Goal: Information Seeking & Learning: Learn about a topic

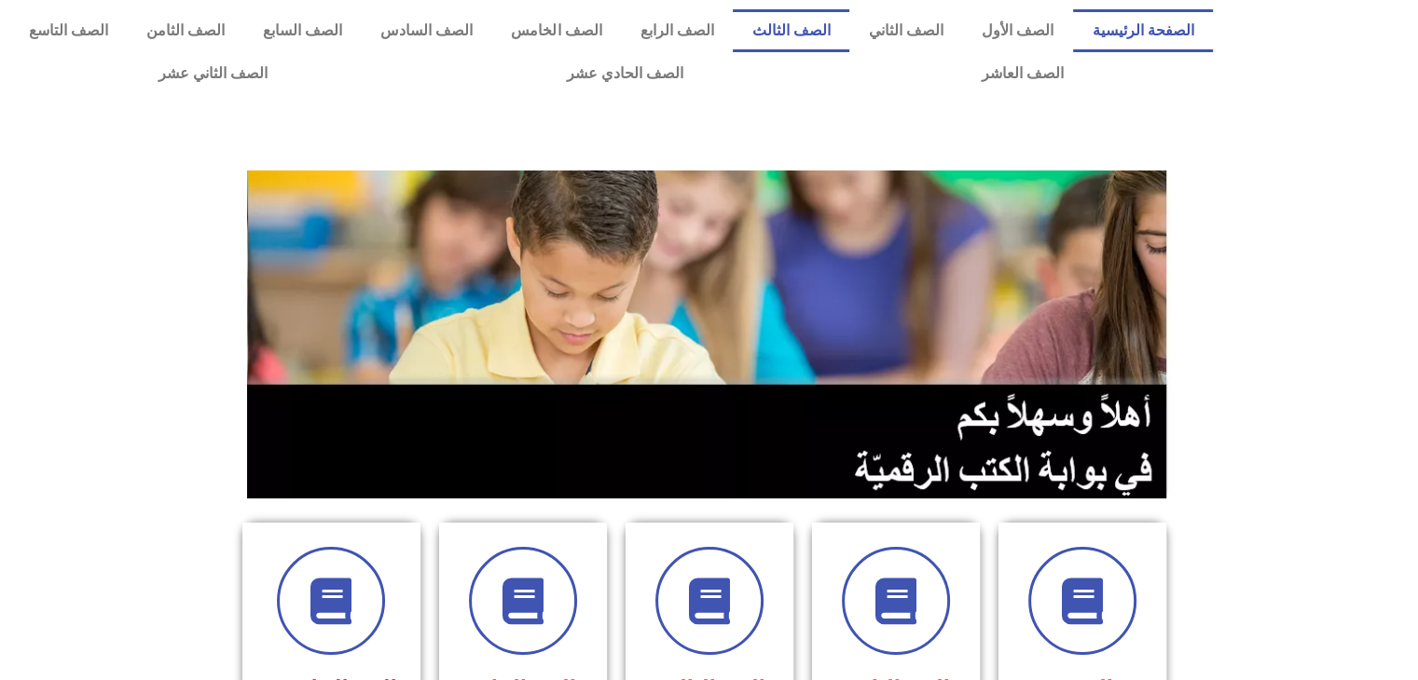
click at [835, 42] on link "الصف الثالث" at bounding box center [791, 30] width 117 height 43
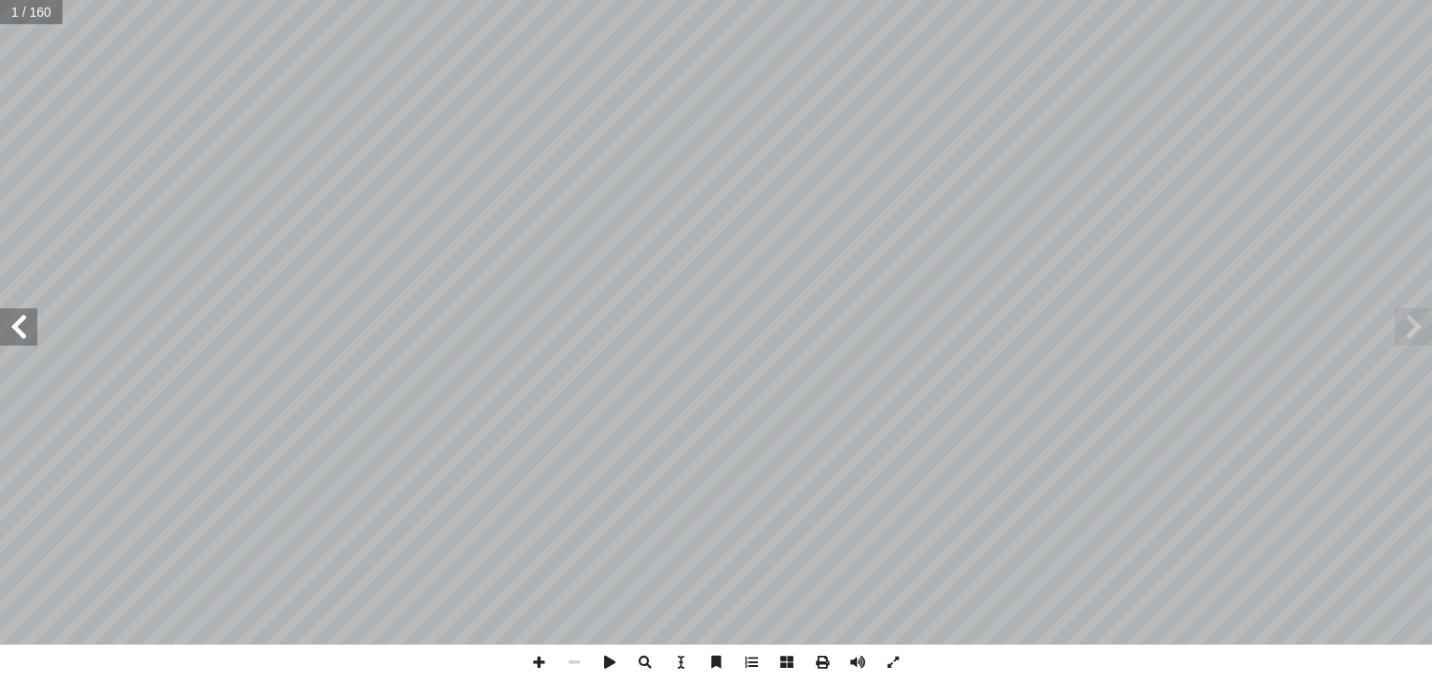
click at [13, 333] on span at bounding box center [18, 327] width 37 height 37
click at [20, 335] on span at bounding box center [18, 327] width 37 height 37
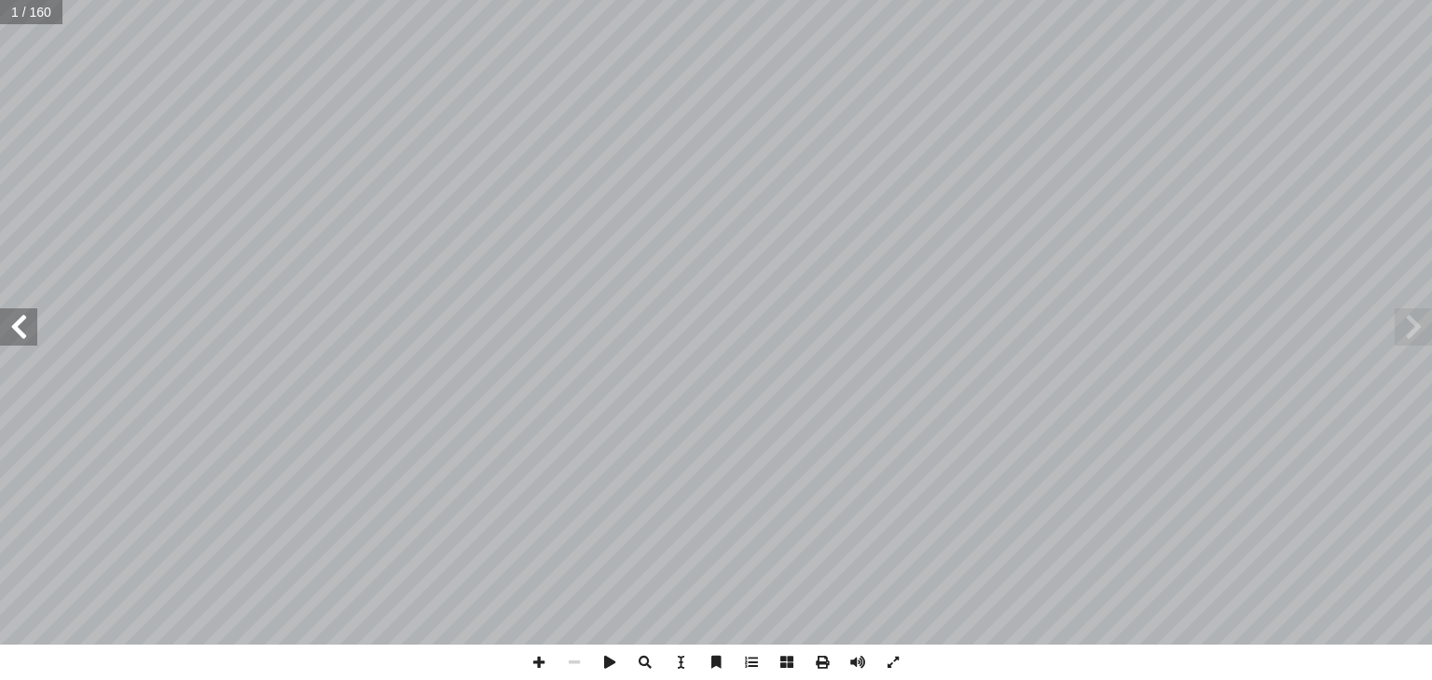
click at [20, 335] on span at bounding box center [18, 327] width 37 height 37
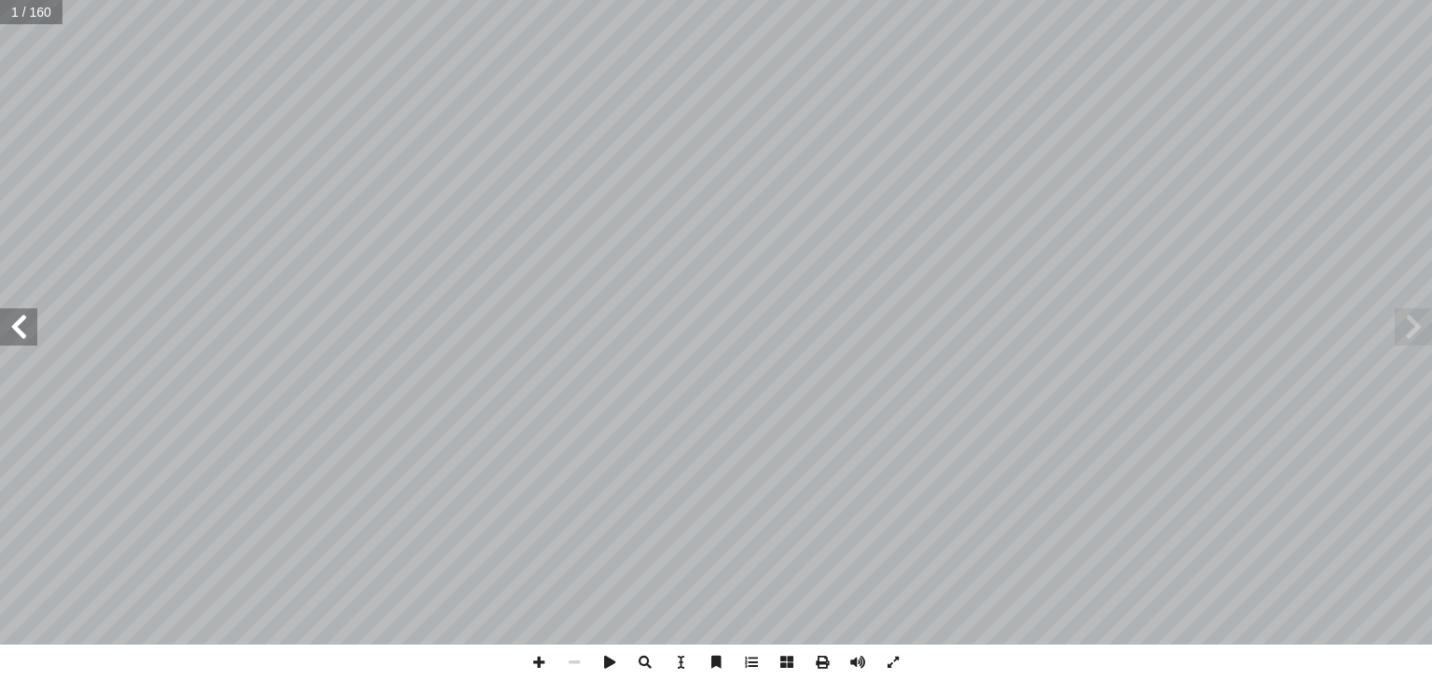
click at [20, 335] on span at bounding box center [18, 327] width 37 height 37
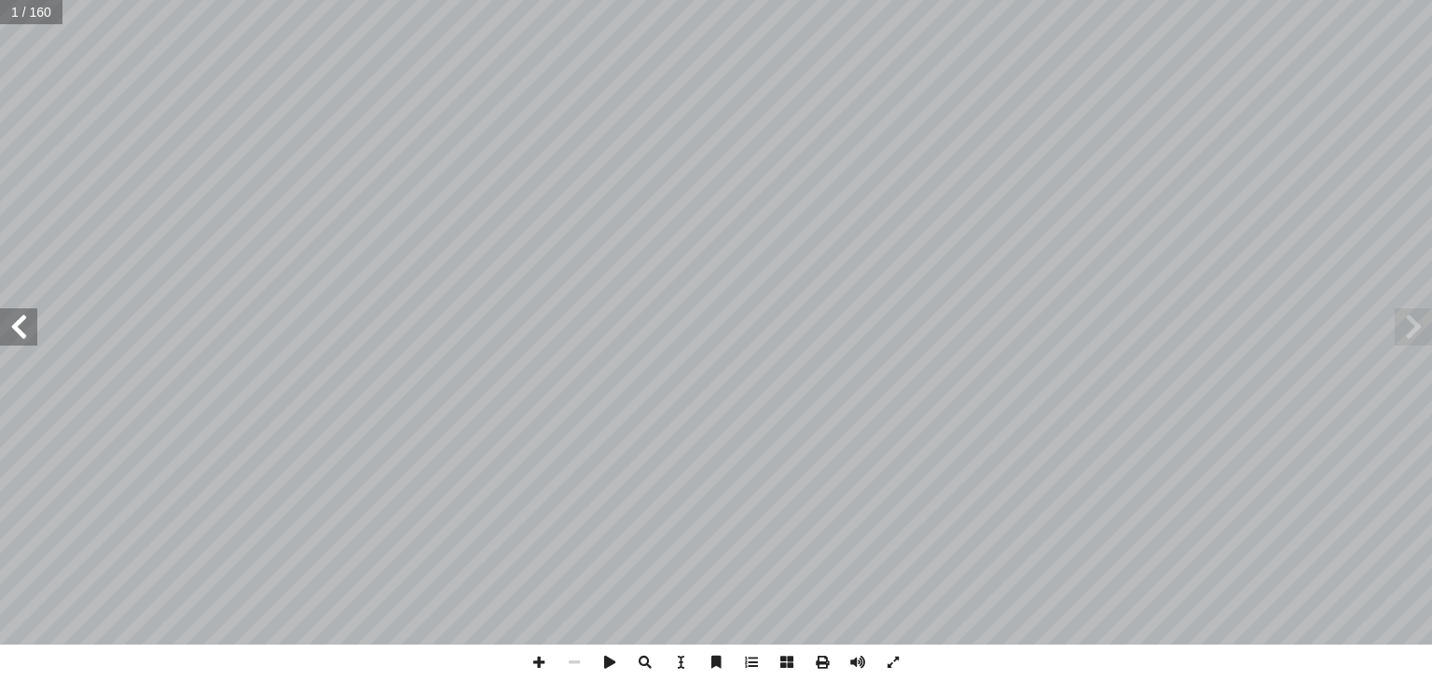
click at [20, 335] on span at bounding box center [18, 327] width 37 height 37
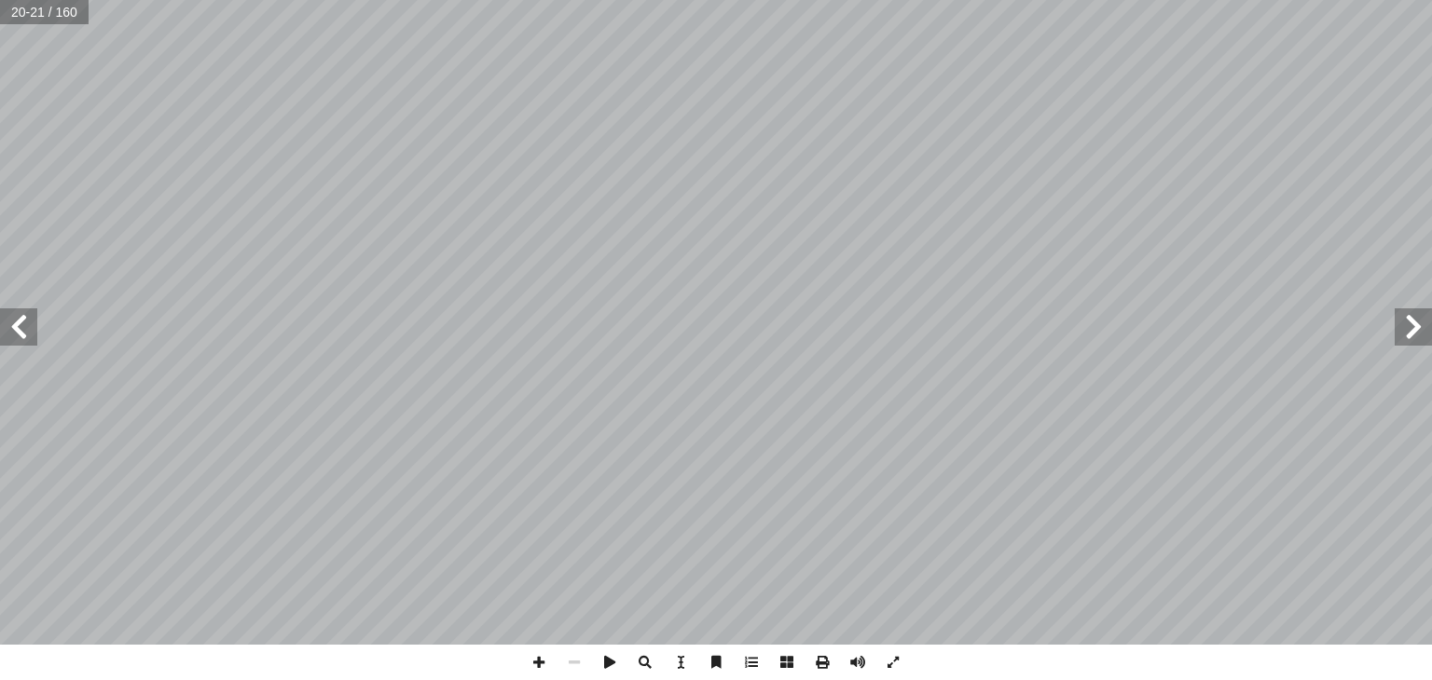
click at [20, 335] on span at bounding box center [18, 327] width 37 height 37
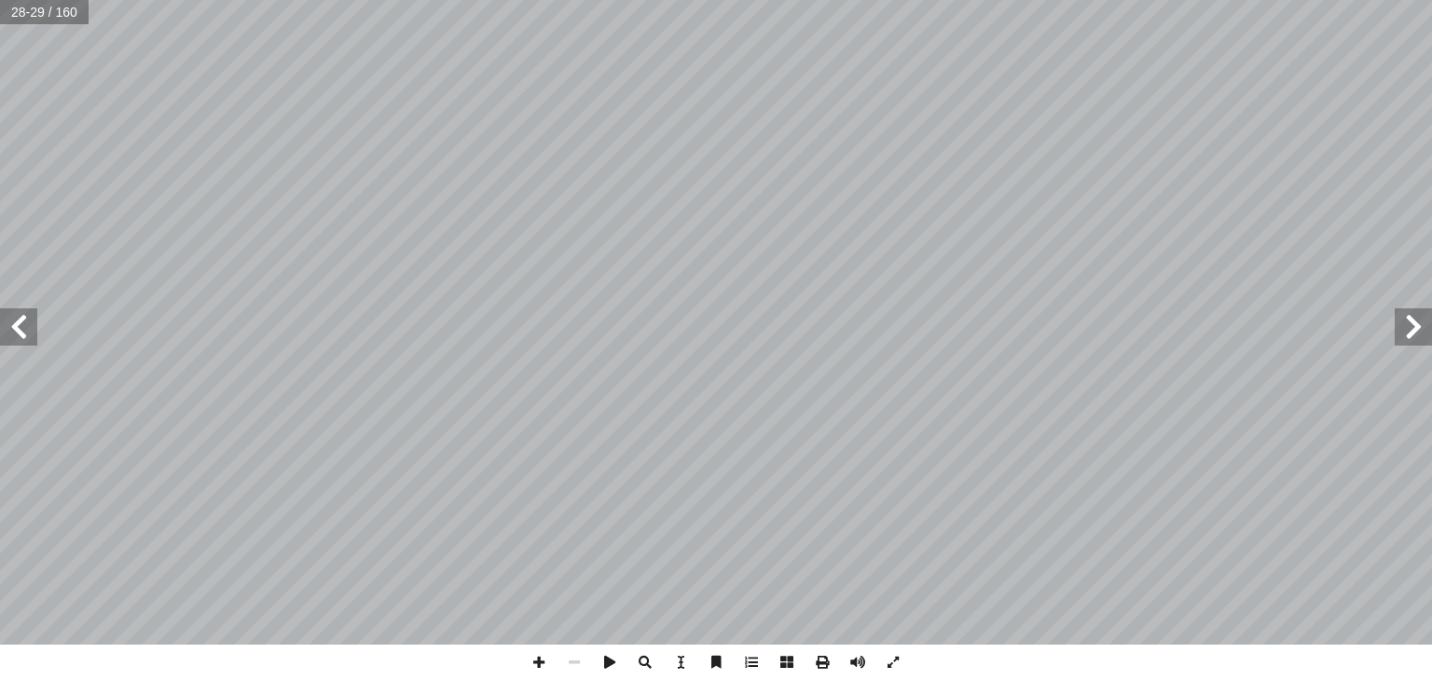
click at [20, 335] on span at bounding box center [18, 327] width 37 height 37
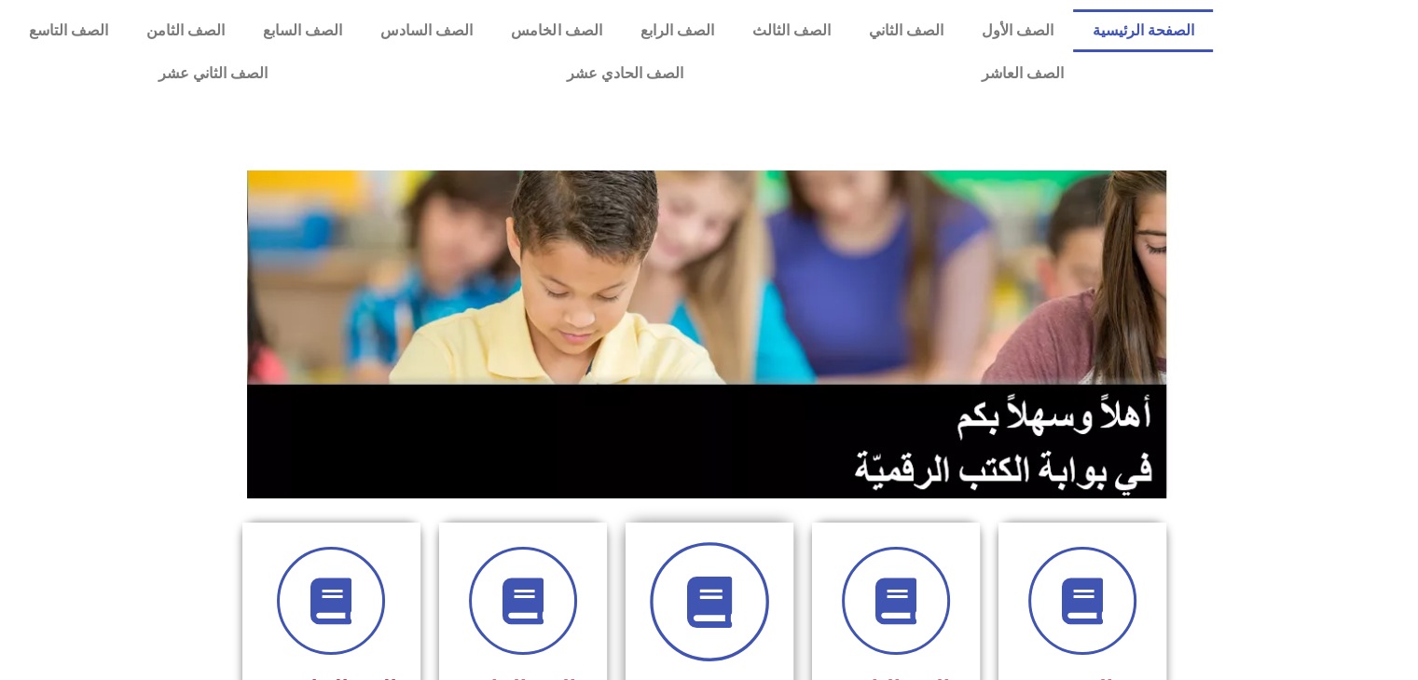
click at [734, 564] on span at bounding box center [709, 601] width 119 height 119
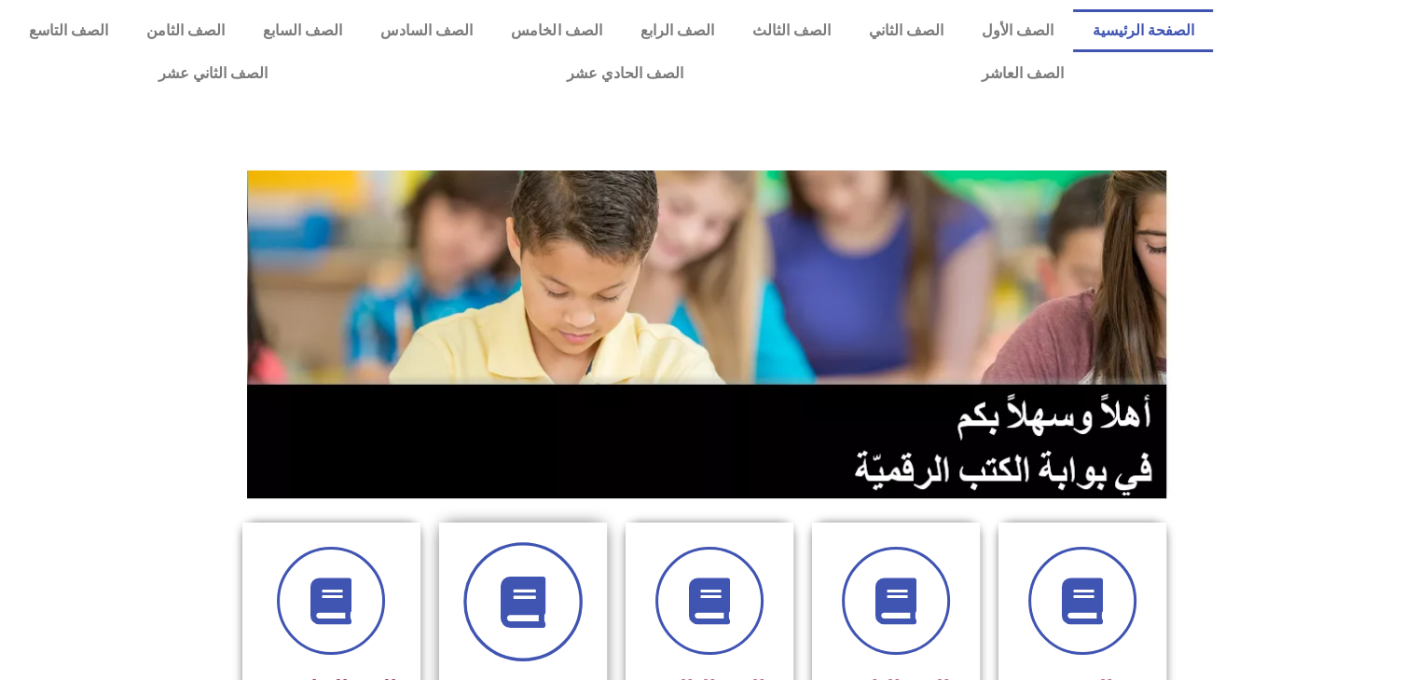
click at [556, 631] on span at bounding box center [522, 601] width 119 height 119
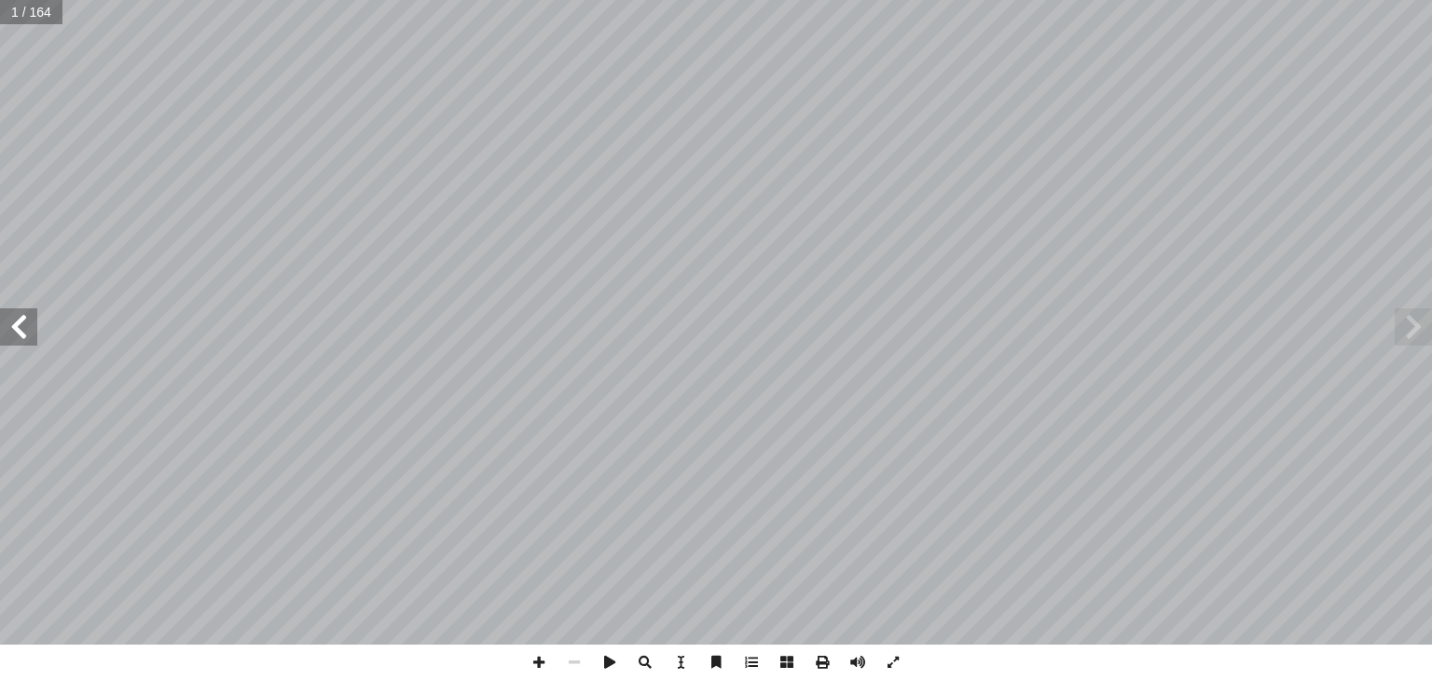
click at [34, 334] on span at bounding box center [18, 327] width 37 height 37
click at [28, 332] on span at bounding box center [18, 327] width 37 height 37
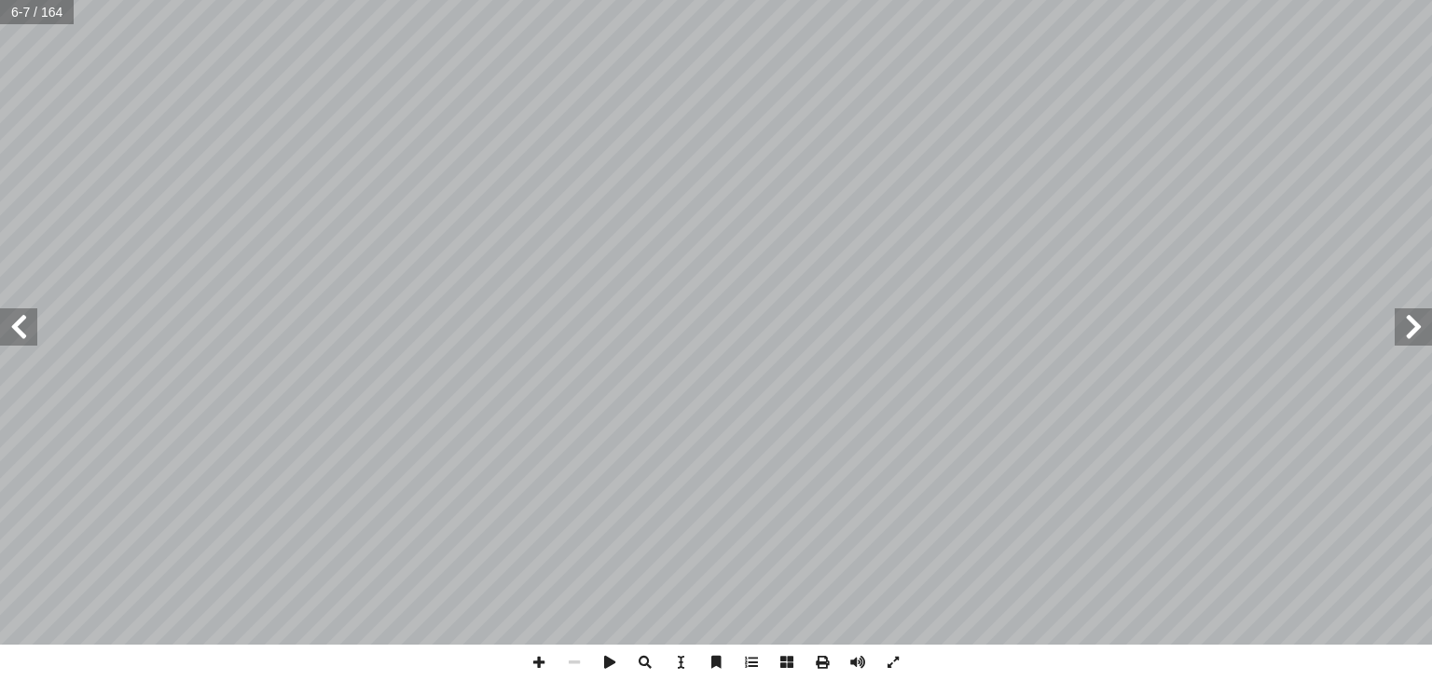
click at [28, 332] on span at bounding box center [18, 327] width 37 height 37
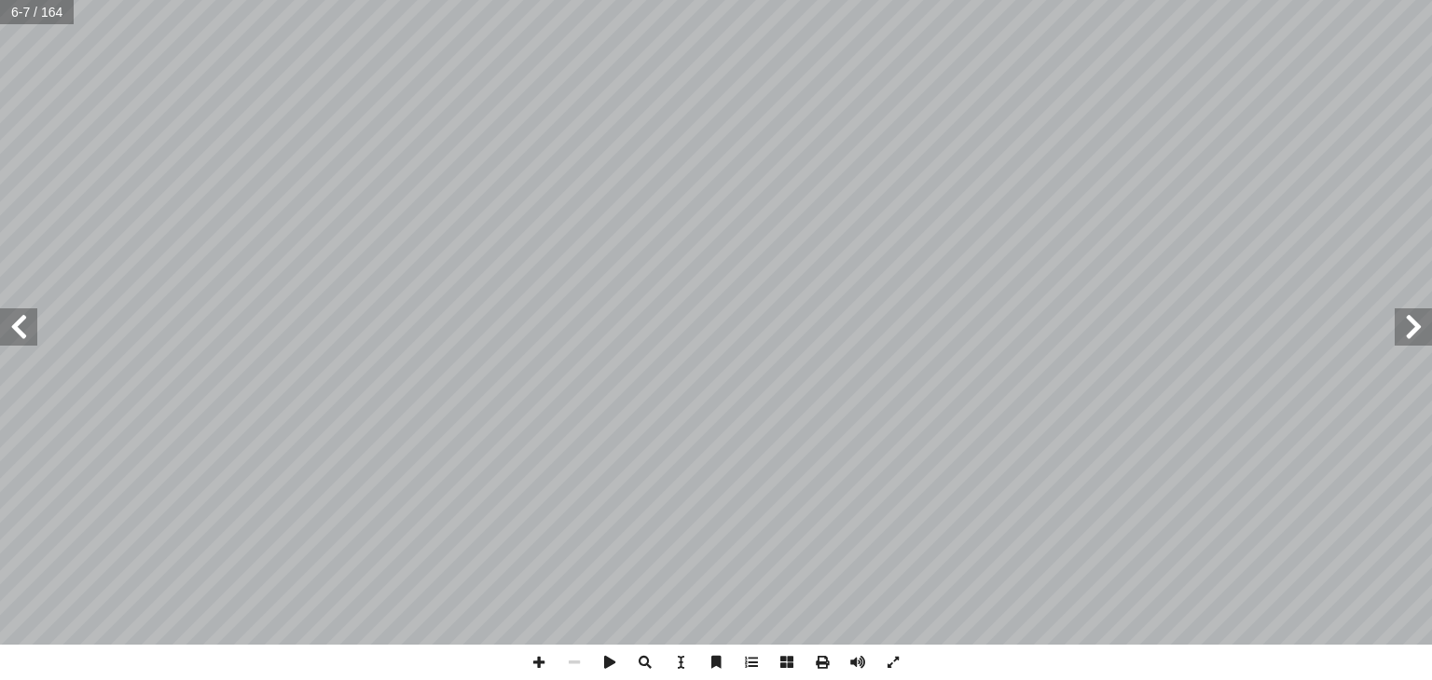
click at [28, 332] on span at bounding box center [18, 327] width 37 height 37
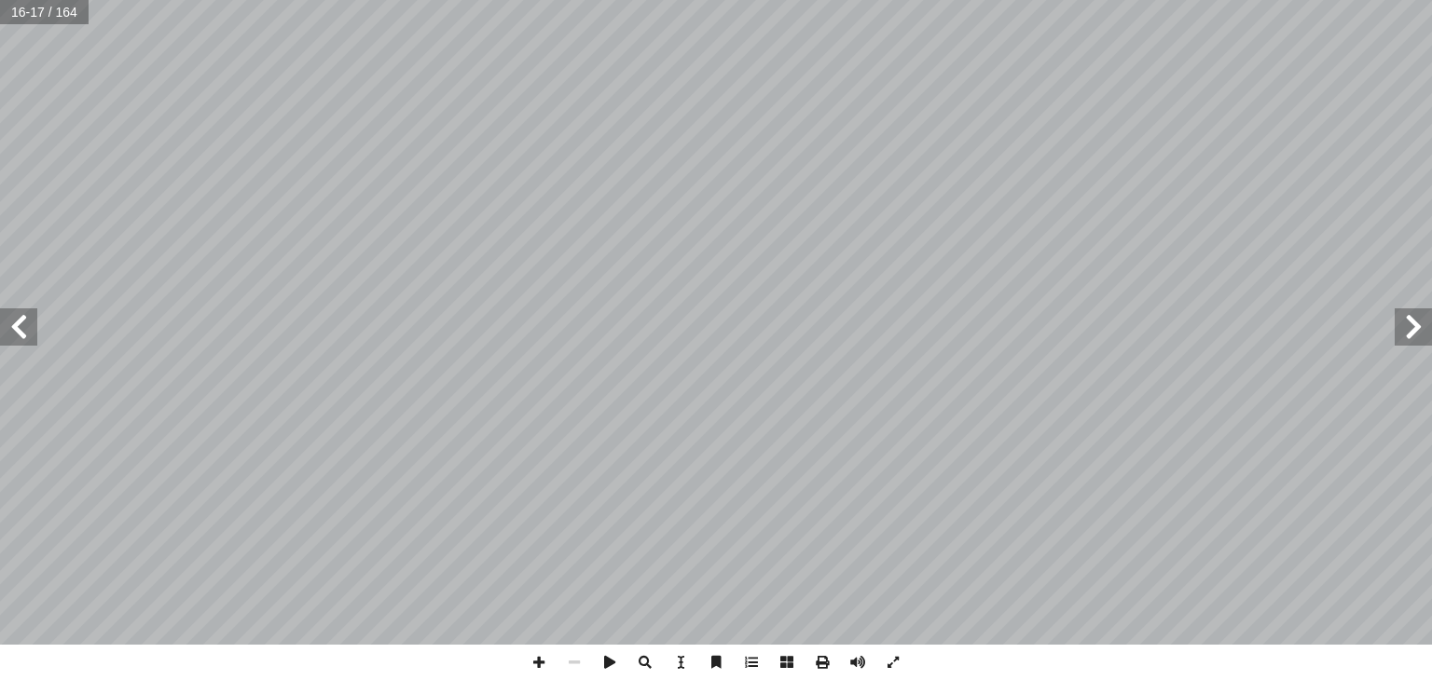
click at [28, 332] on span at bounding box center [18, 327] width 37 height 37
click at [27, 332] on span at bounding box center [18, 327] width 37 height 37
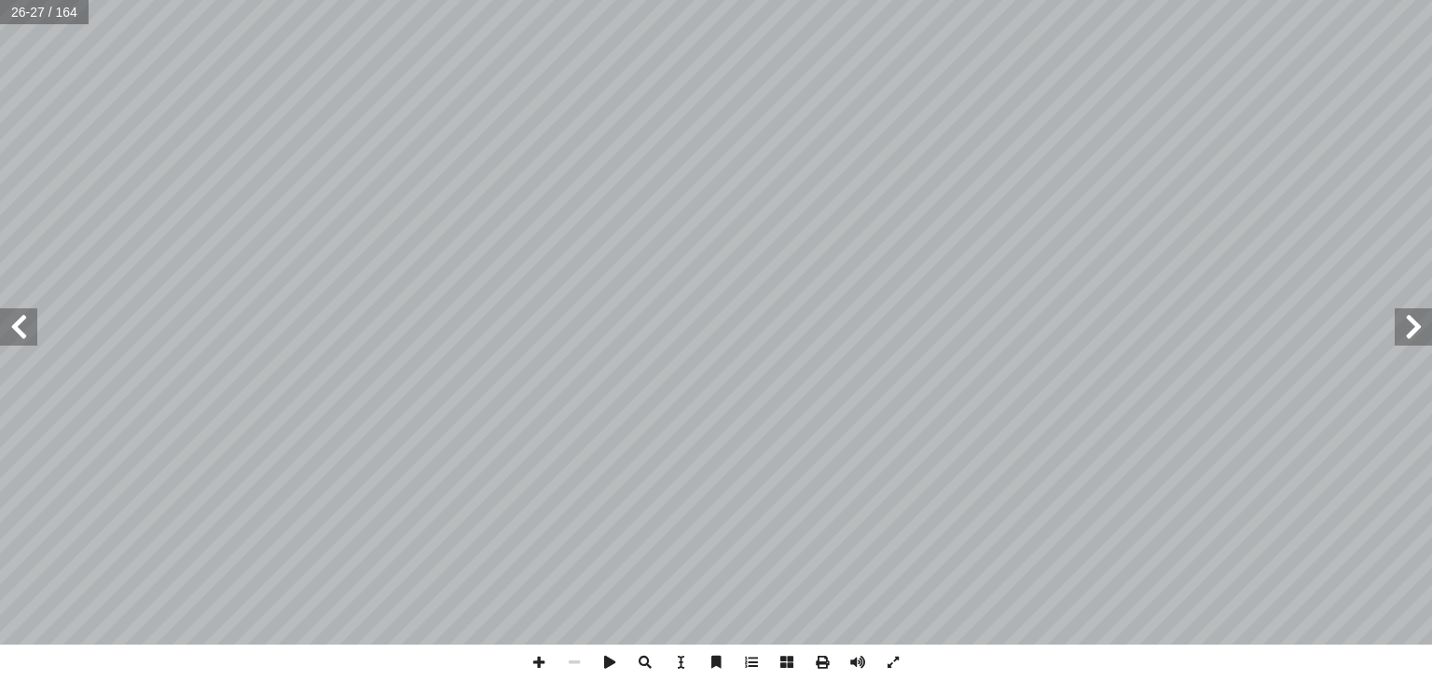
click at [25, 333] on span at bounding box center [18, 327] width 37 height 37
click at [21, 333] on span at bounding box center [18, 327] width 37 height 37
click at [533, 661] on span at bounding box center [538, 662] width 35 height 35
